Goal: Task Accomplishment & Management: Complete application form

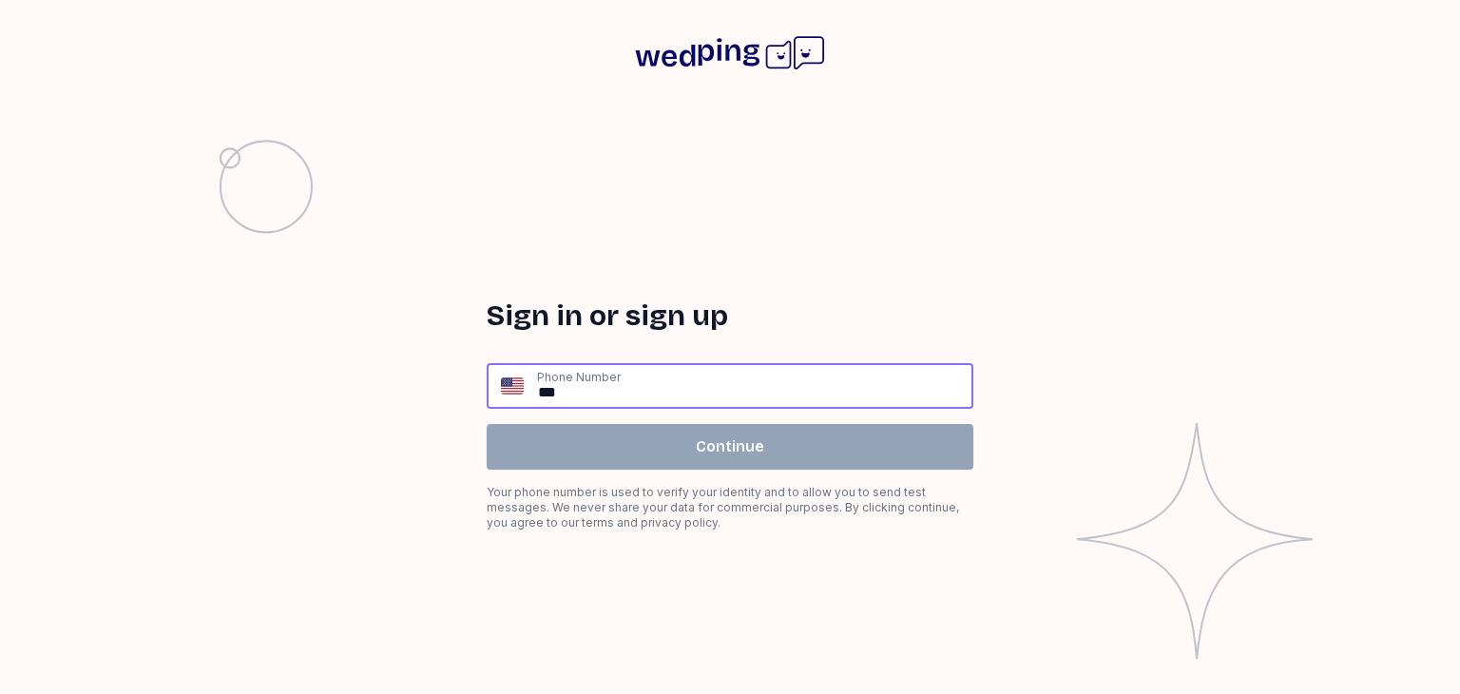
click at [639, 389] on input "**" at bounding box center [753, 386] width 435 height 42
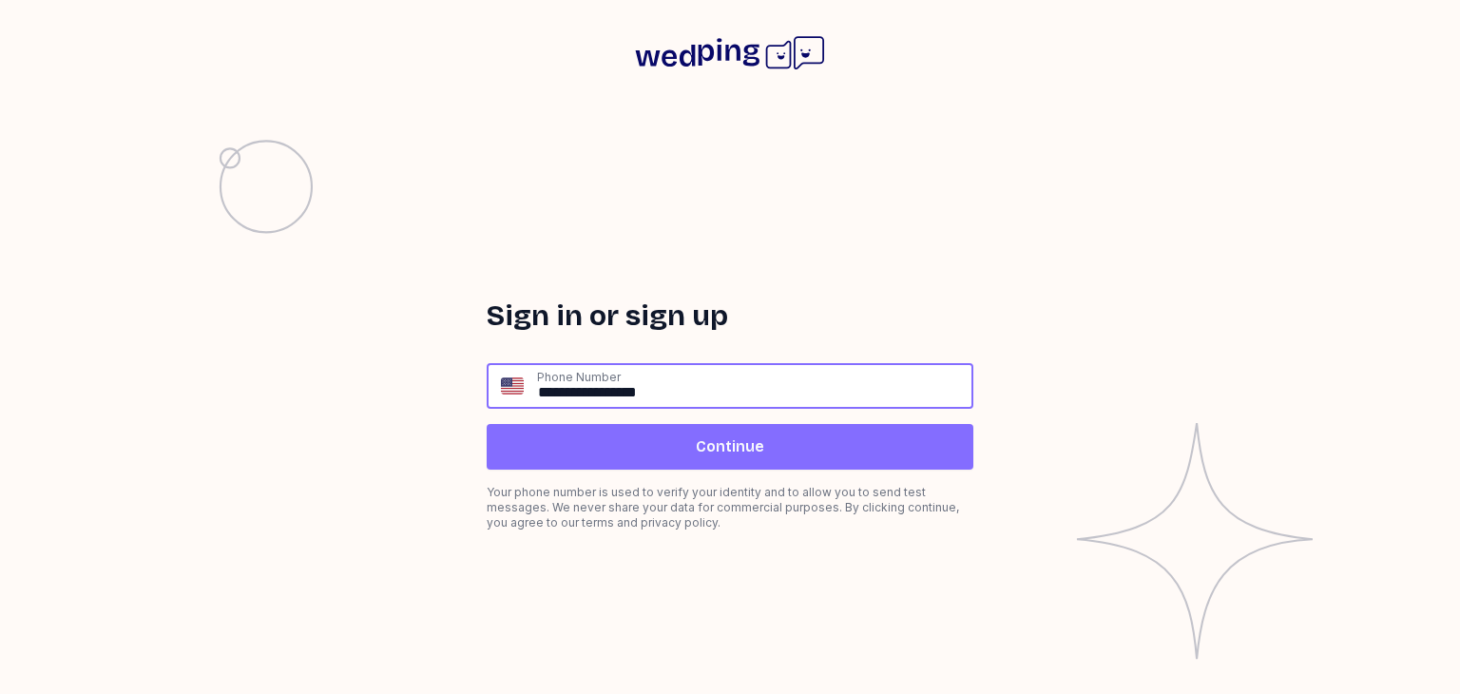
type input "**********"
click at [789, 450] on span "Continue" at bounding box center [730, 446] width 456 height 23
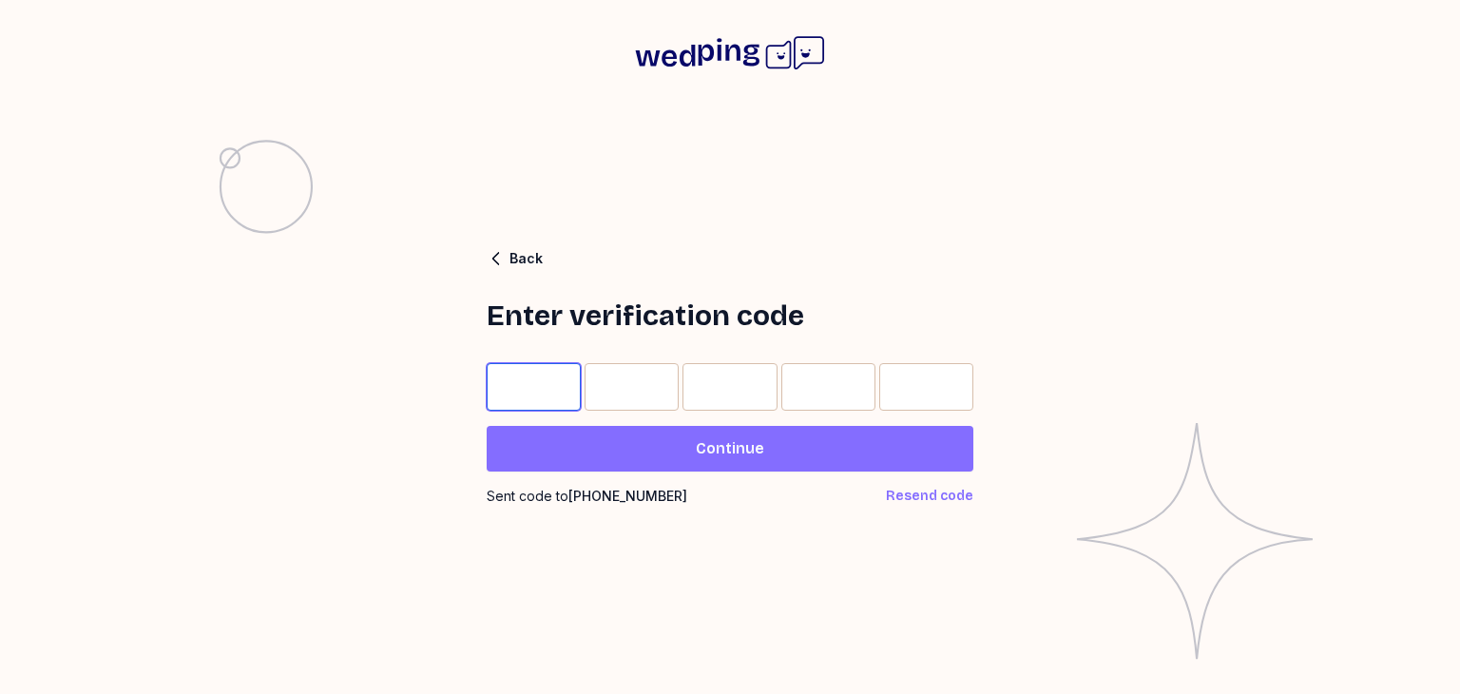
click at [524, 385] on input "Please enter OTP character 1" at bounding box center [534, 387] width 94 height 48
type input "*"
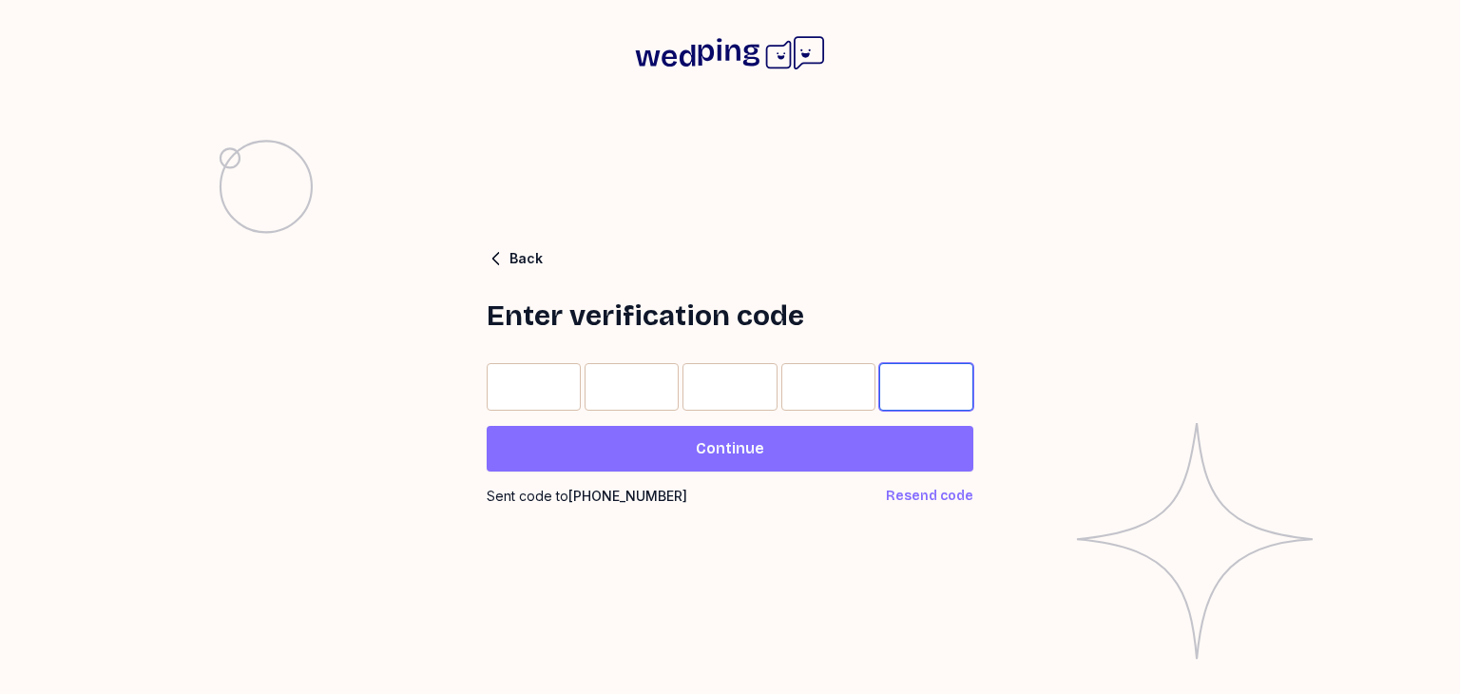
type input "*"
drag, startPoint x: 631, startPoint y: 456, endPoint x: 610, endPoint y: 473, distance: 26.4
click at [631, 457] on span "Continue" at bounding box center [730, 448] width 456 height 23
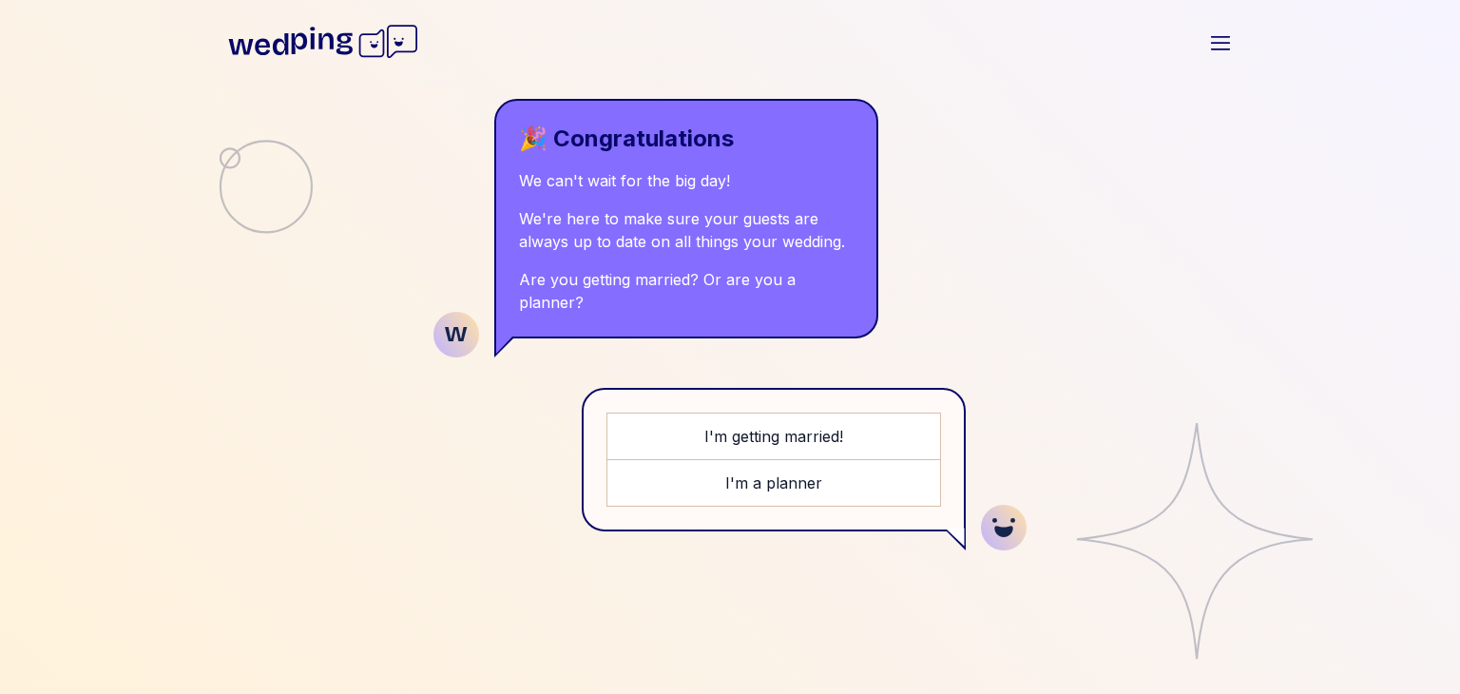
click at [956, 236] on div "🎉 Congratulations We can't wait for the big day! We're here to make sure your g…" at bounding box center [730, 359] width 639 height 566
click at [1228, 44] on icon "button" at bounding box center [1220, 42] width 23 height 23
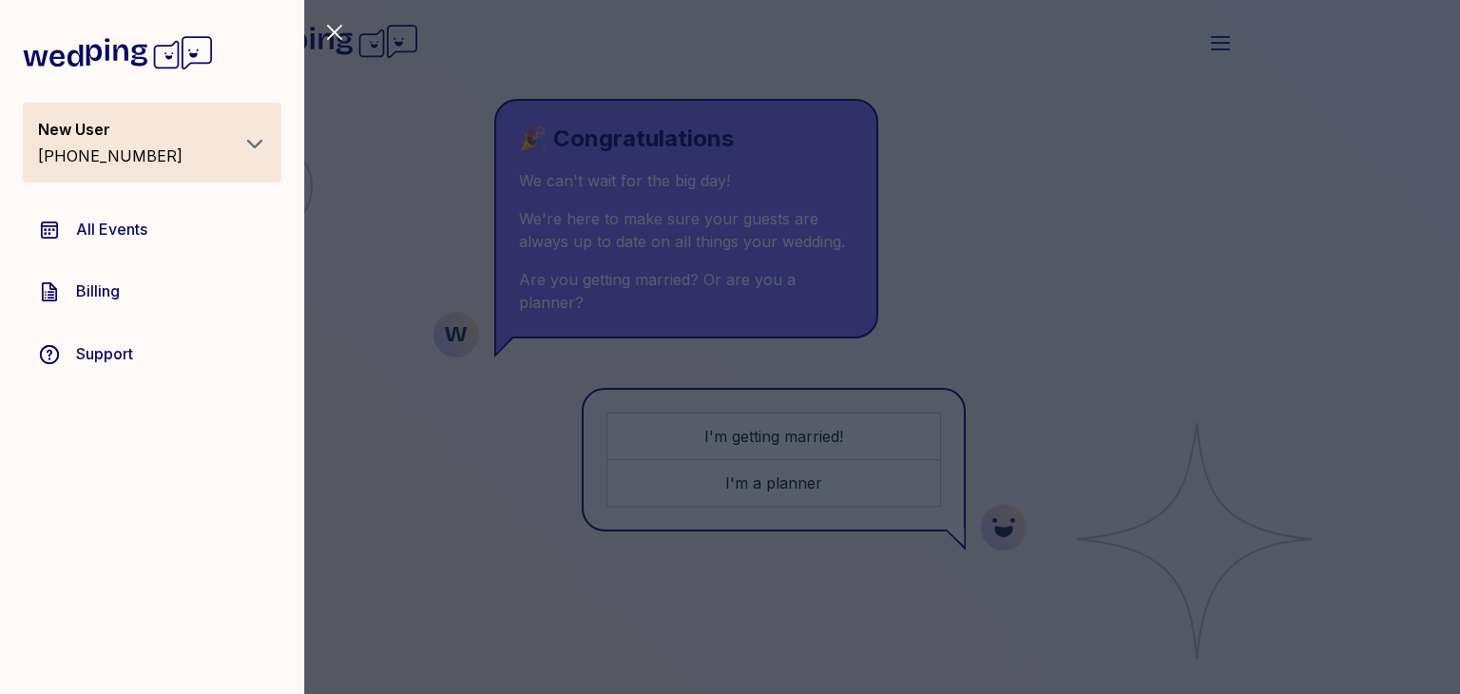
click at [107, 226] on span "All Events" at bounding box center [111, 229] width 71 height 23
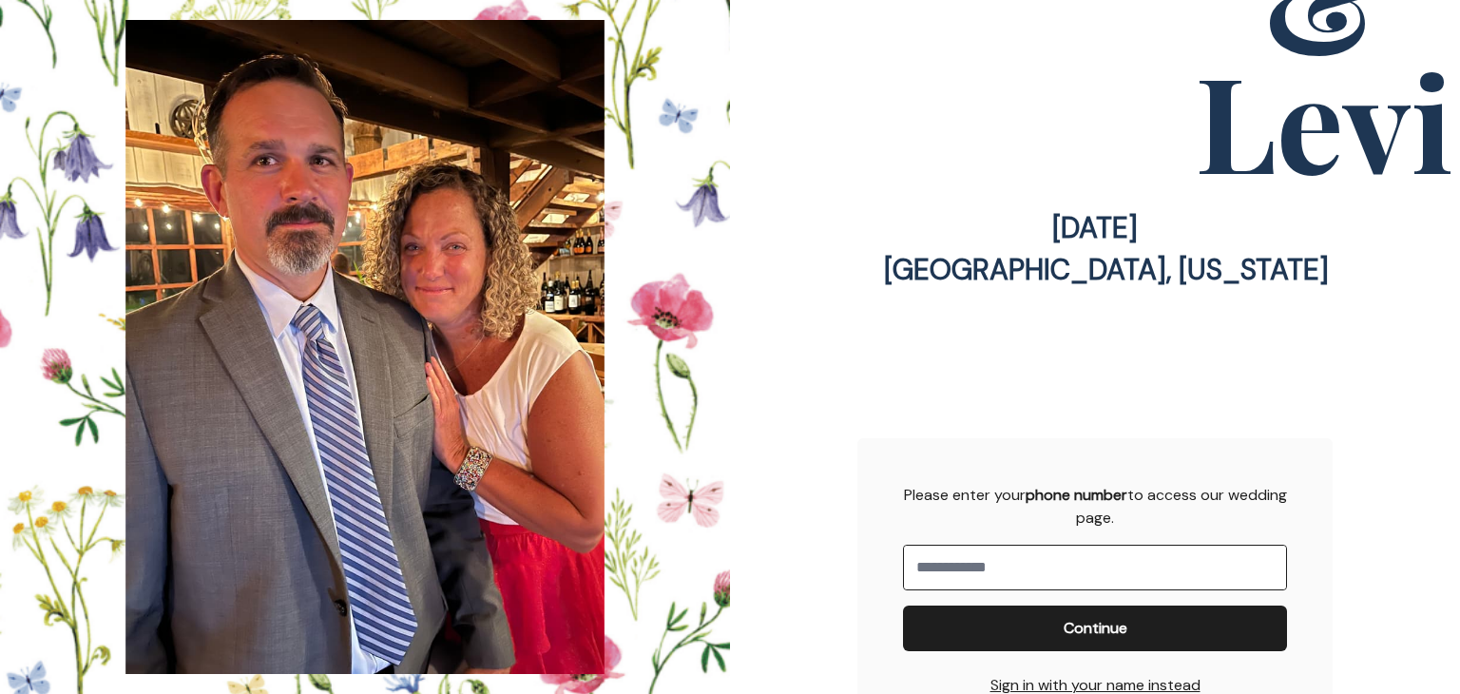
scroll to position [517, 0]
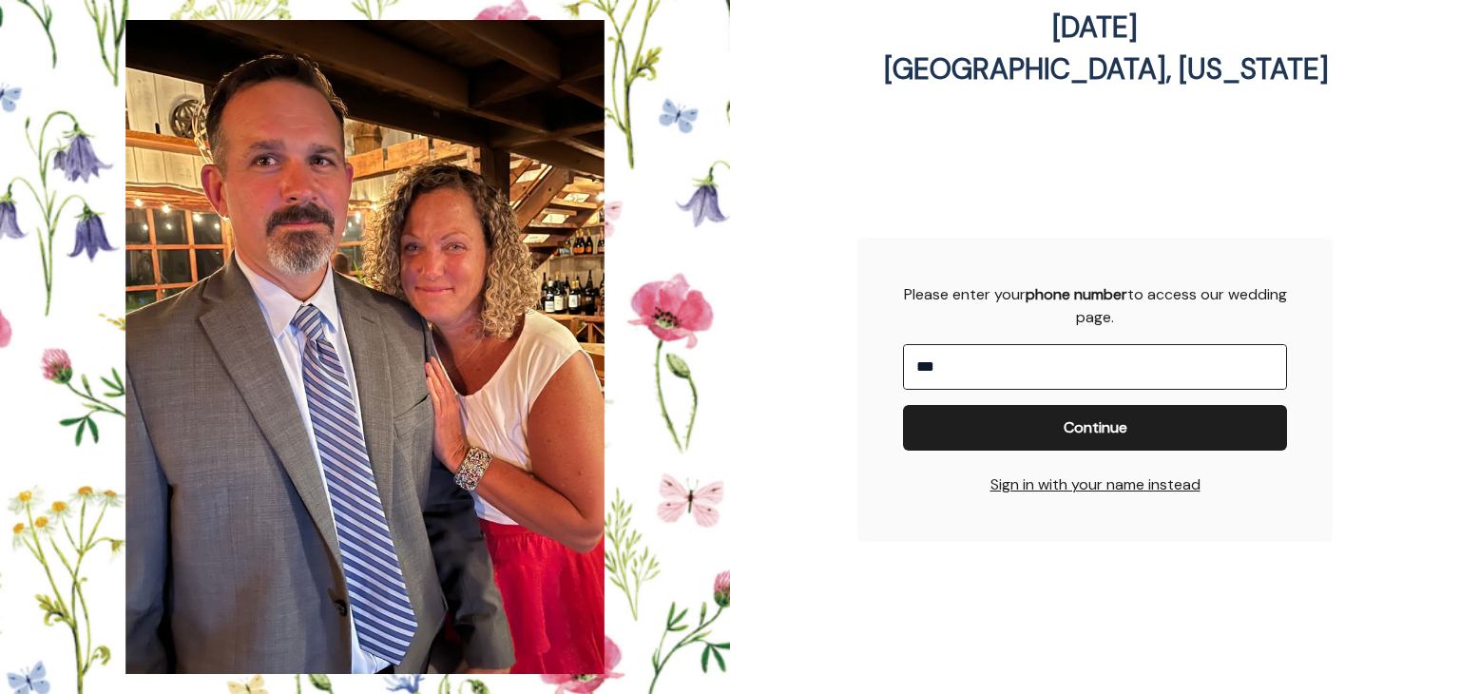
click at [1150, 350] on input "**" at bounding box center [1095, 367] width 382 height 44
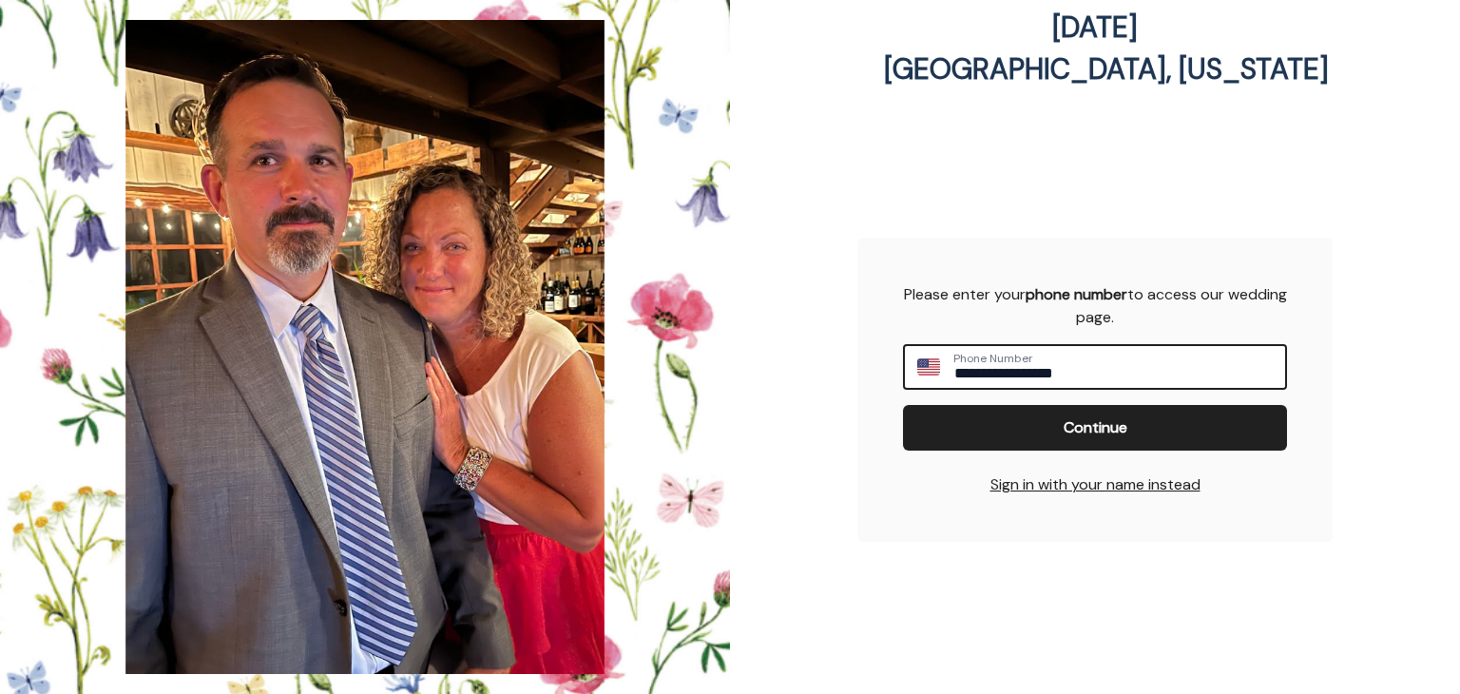
type input "**********"
click at [1135, 430] on span "Continue" at bounding box center [1095, 427] width 354 height 23
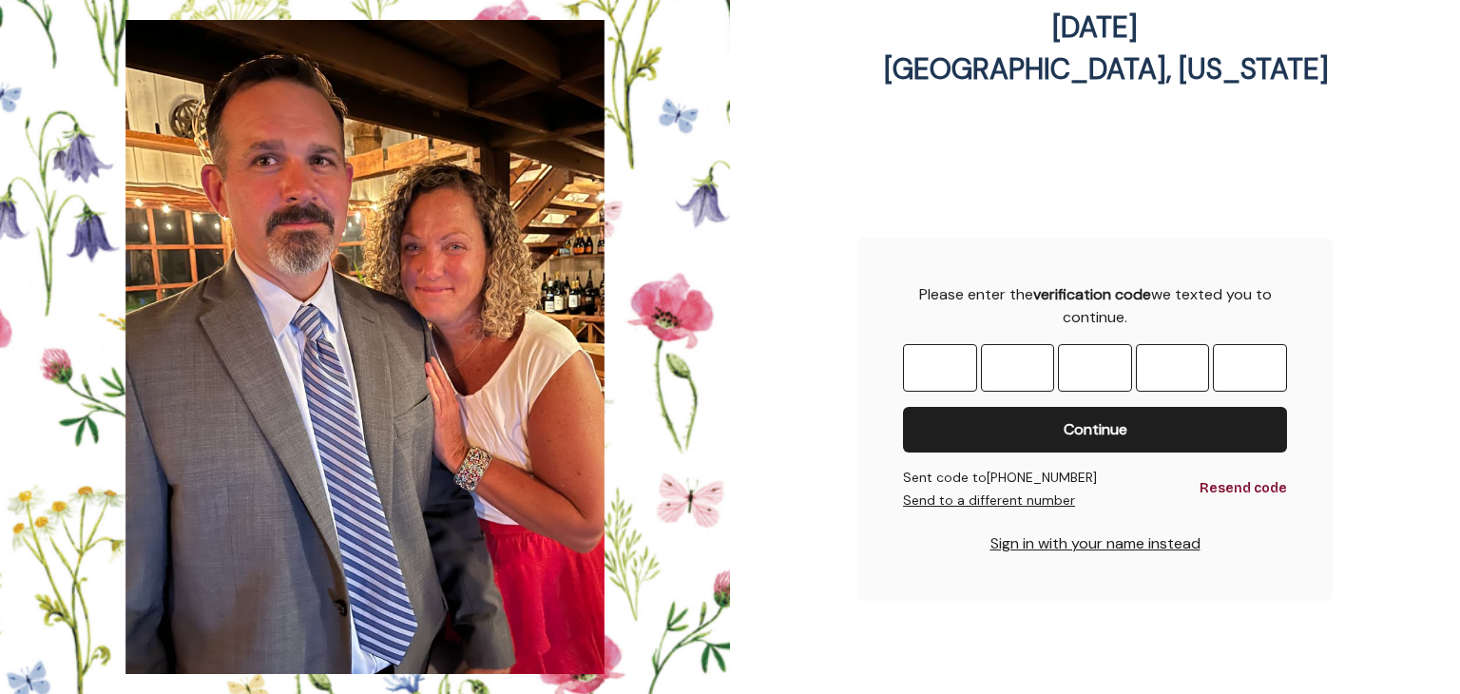
click at [947, 367] on input "Please enter OTP character 1" at bounding box center [940, 368] width 74 height 48
type input "*"
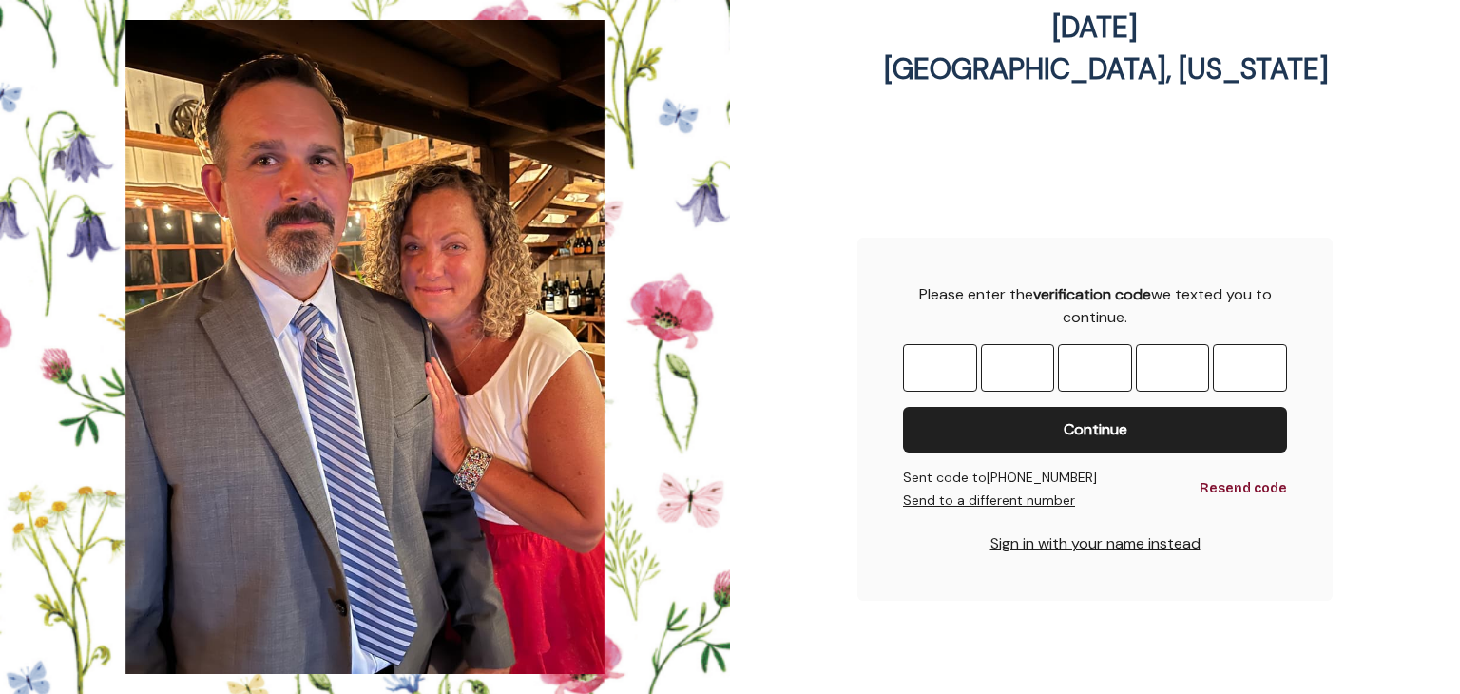
type input "*"
click at [1092, 435] on span "Continue" at bounding box center [1096, 429] width 64 height 23
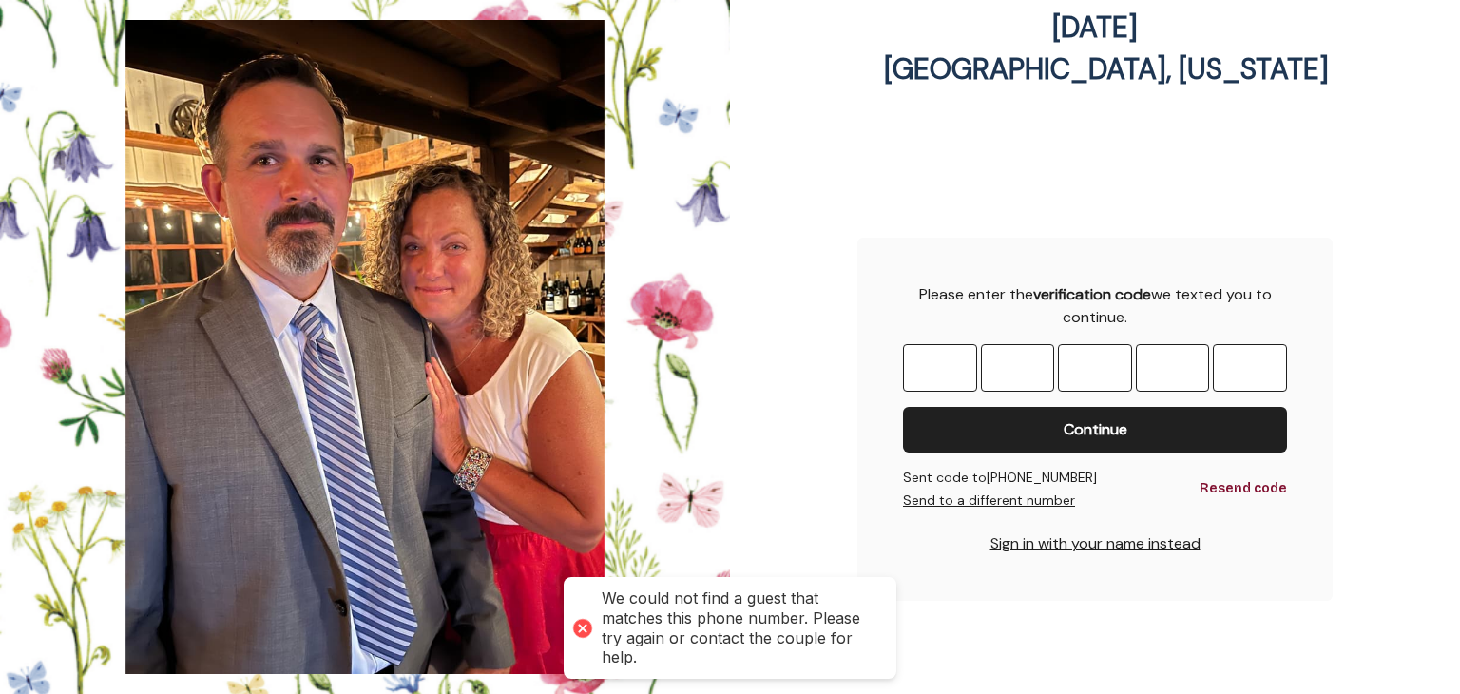
click at [1083, 433] on span "Continue" at bounding box center [1096, 429] width 64 height 23
click at [1034, 543] on button "Sign in with your name instead" at bounding box center [1096, 543] width 210 height 23
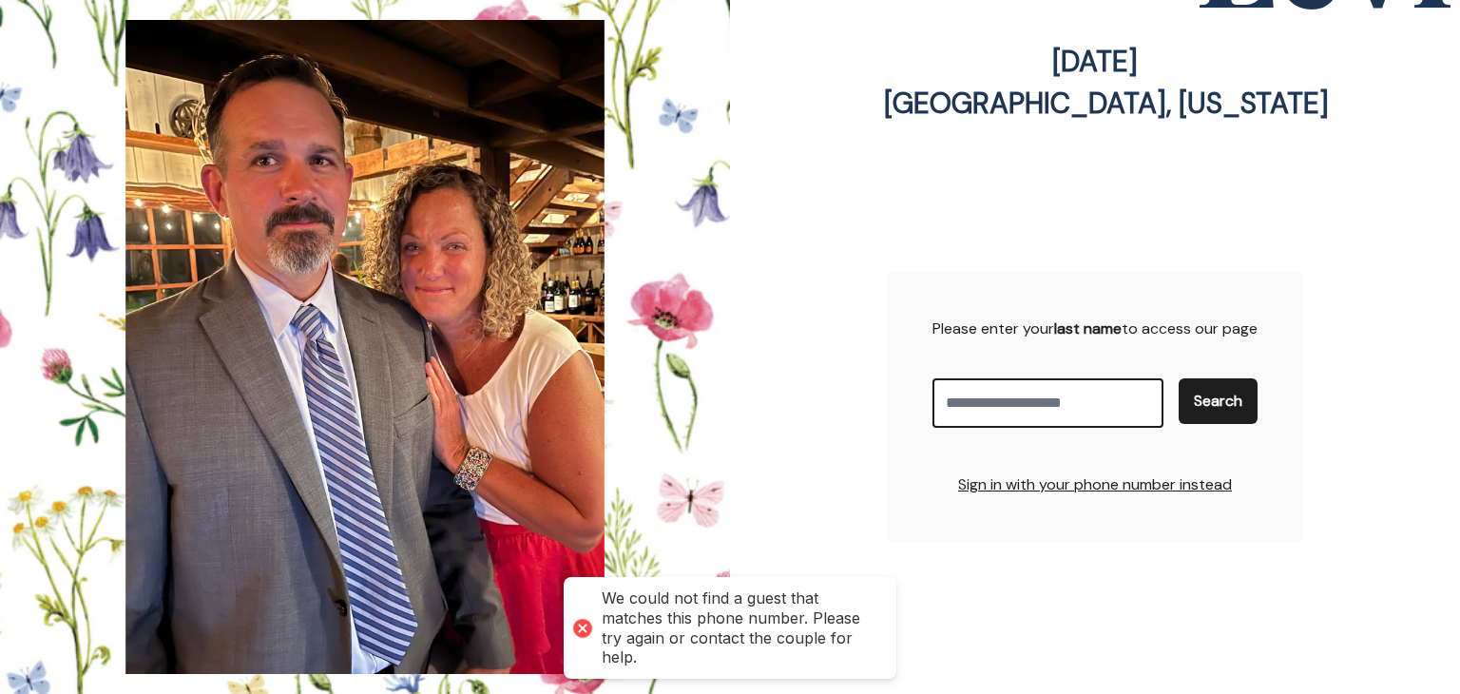
scroll to position [482, 0]
click at [975, 408] on input "Enter your last name" at bounding box center [1048, 403] width 231 height 49
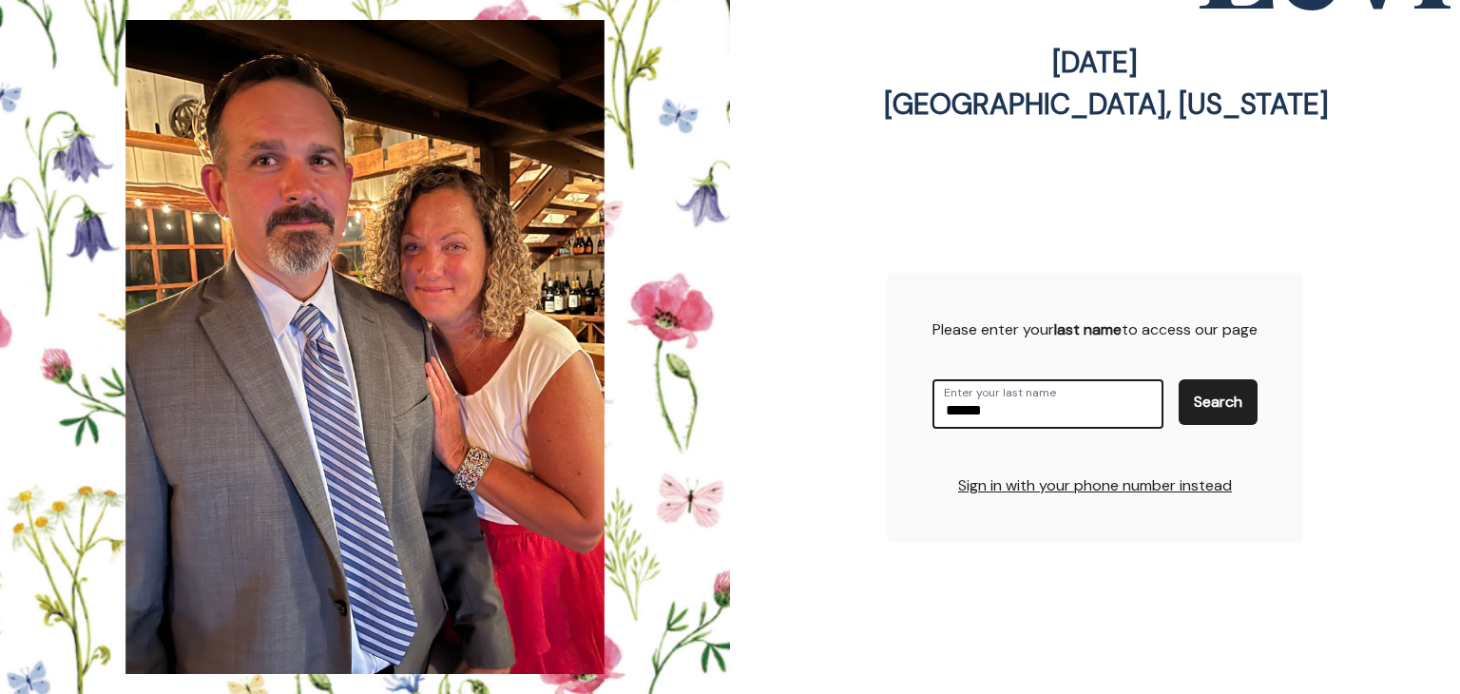
type input "******"
click at [1221, 399] on span "Search" at bounding box center [1218, 402] width 48 height 23
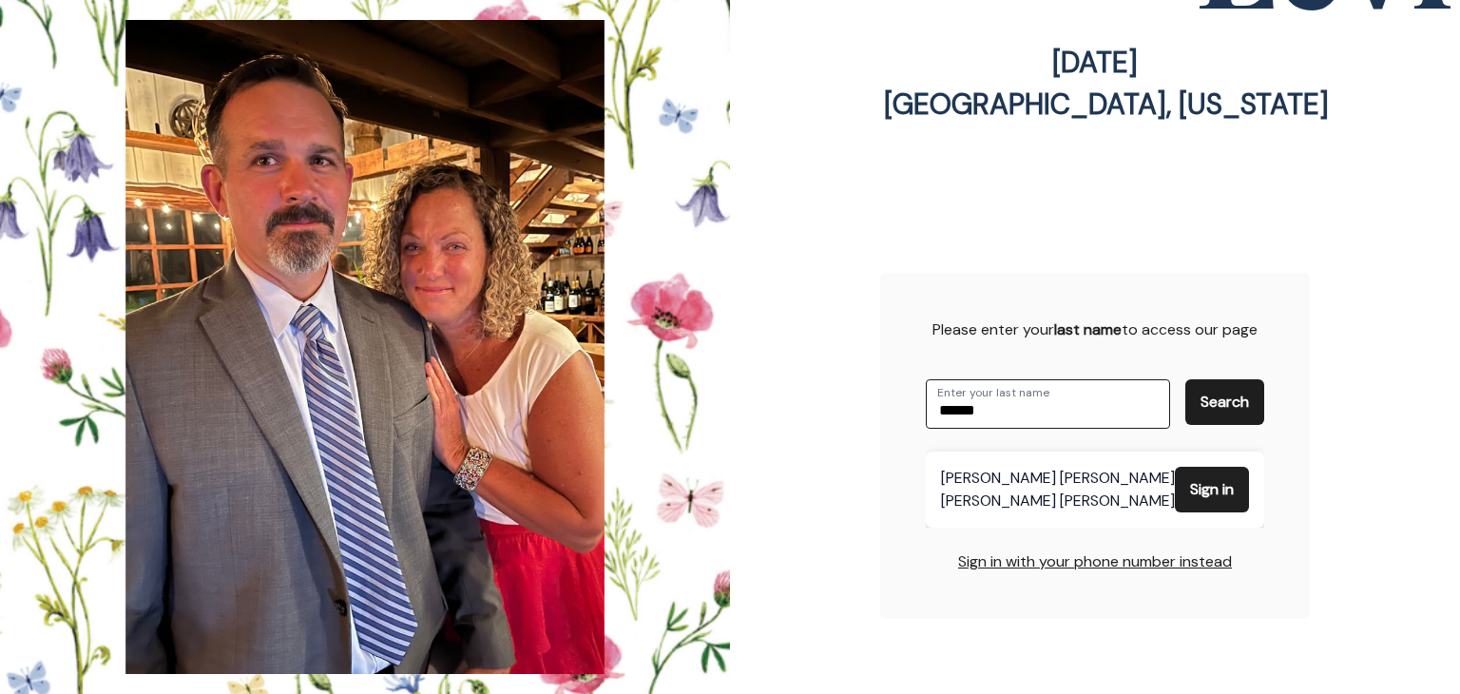
click at [1206, 474] on button "Sign in" at bounding box center [1212, 490] width 74 height 46
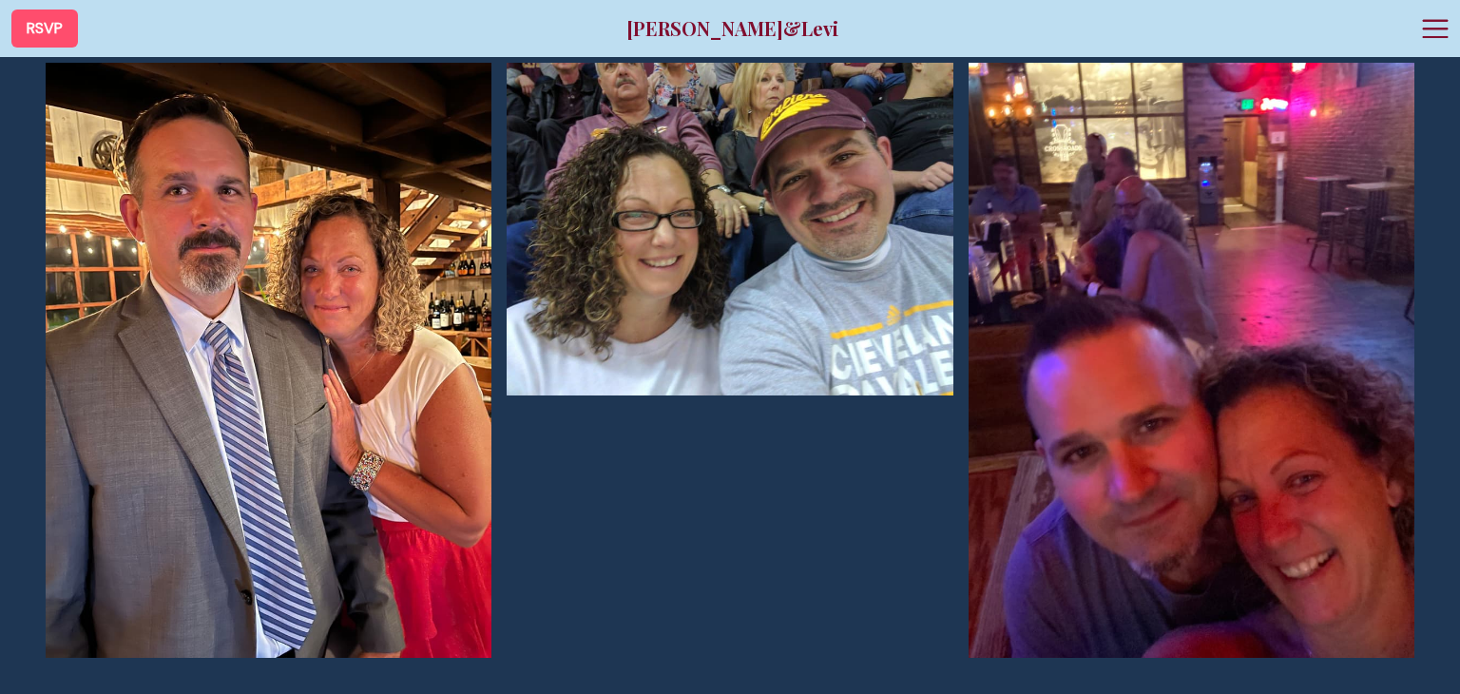
scroll to position [3519, 0]
